Goal: Find contact information: Find contact information

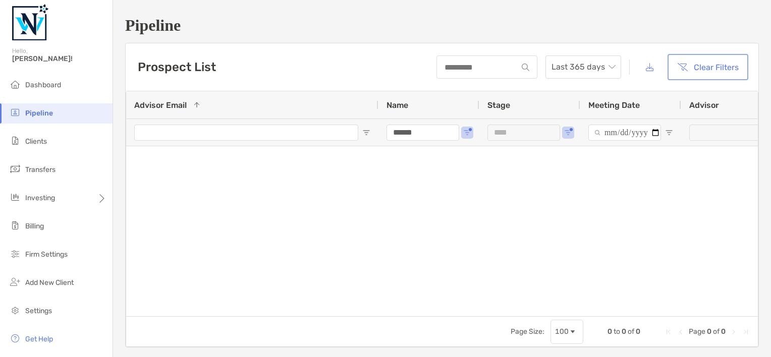
click at [694, 70] on button "Clear Filters" at bounding box center [707, 67] width 77 height 22
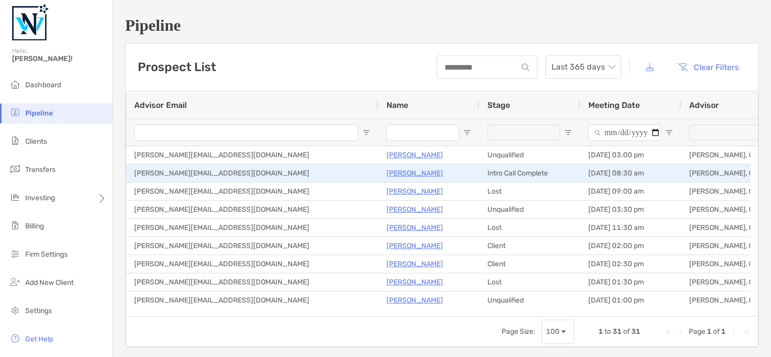
click at [416, 173] on p "[PERSON_NAME]" at bounding box center [414, 173] width 56 height 13
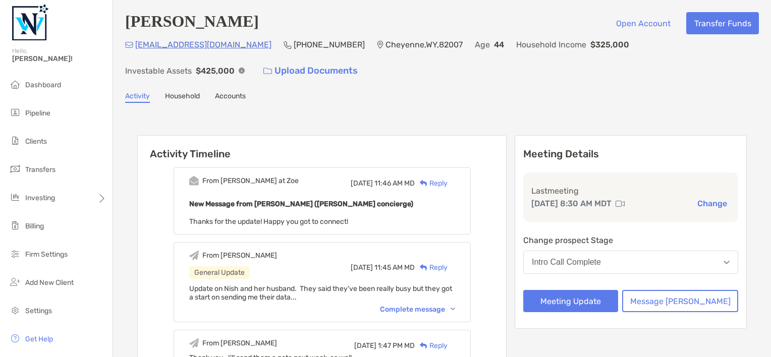
drag, startPoint x: 0, startPoint y: 0, endPoint x: 376, endPoint y: 105, distance: 390.7
drag, startPoint x: 228, startPoint y: 46, endPoint x: 135, endPoint y: 46, distance: 93.3
click at [135, 46] on div "nishgoicolea@gmail.com (307) 371-0834 Cheyenne , WY , 82007 Age 44 Household In…" at bounding box center [441, 59] width 633 height 43
copy p "nishgoicolea@gmail.com"
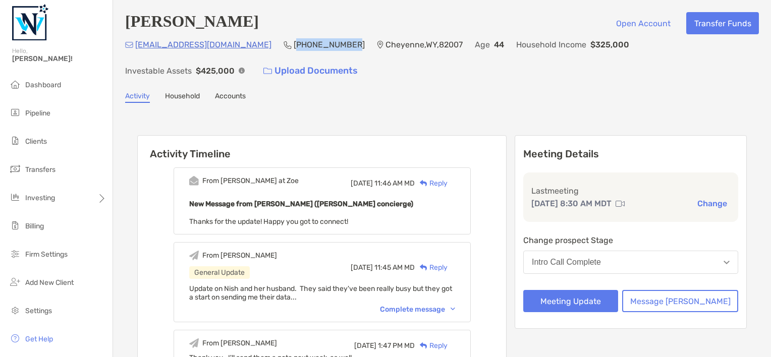
drag, startPoint x: 254, startPoint y: 44, endPoint x: 301, endPoint y: 46, distance: 46.9
click at [301, 45] on p "(307) 371-0834" at bounding box center [329, 44] width 71 height 13
drag, startPoint x: 301, startPoint y: 46, endPoint x: 314, endPoint y: 95, distance: 50.0
click at [314, 97] on div "Activity Household Accounts" at bounding box center [441, 97] width 633 height 11
drag, startPoint x: 250, startPoint y: 45, endPoint x: 307, endPoint y: 46, distance: 57.5
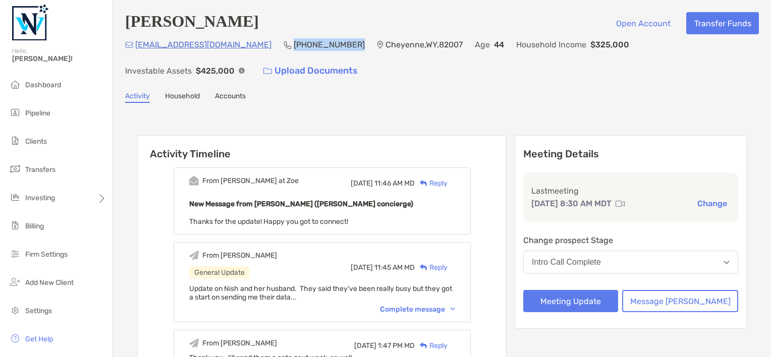
click at [307, 46] on p "(307) 371-0834" at bounding box center [329, 44] width 71 height 13
copy p "(307) 371-0834"
